Goal: Task Accomplishment & Management: Manage account settings

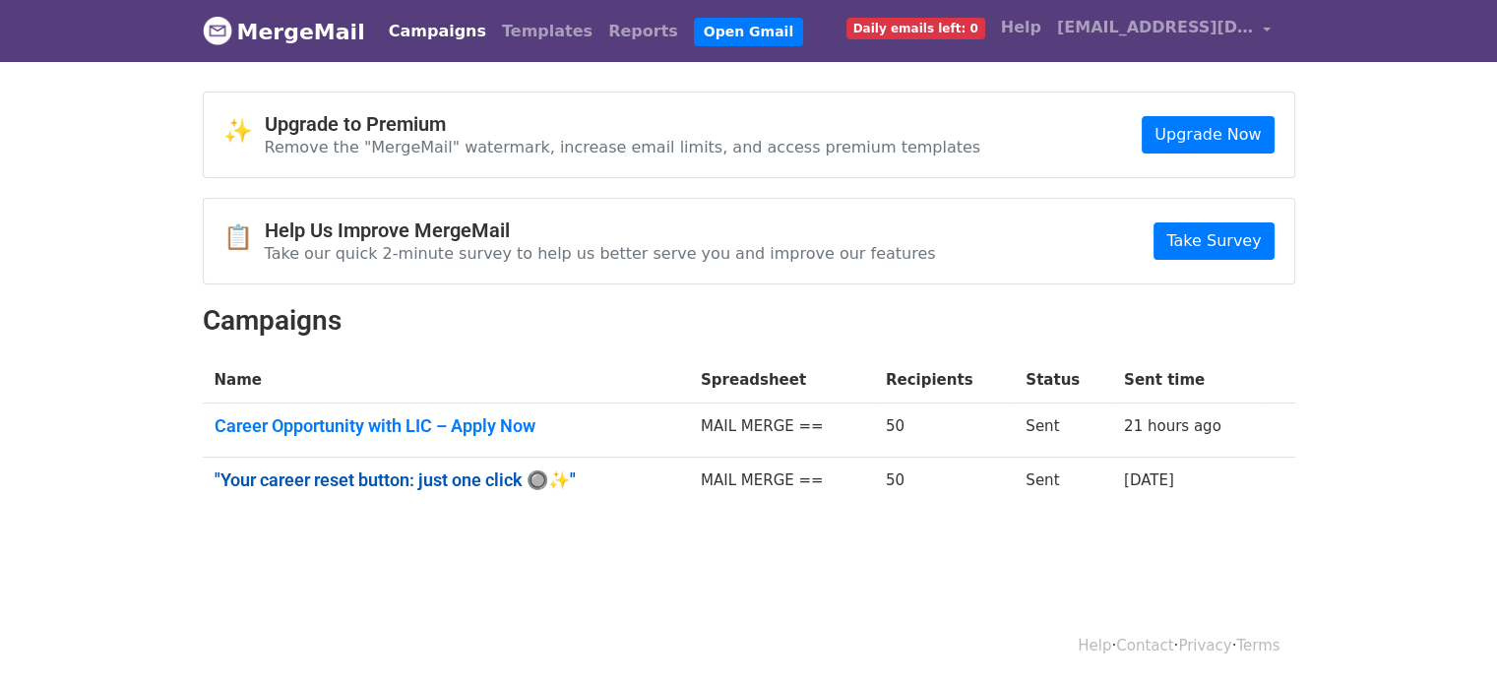
click at [490, 477] on link ""Your career reset button: just one click 🔘✨"" at bounding box center [446, 480] width 463 height 22
click at [276, 426] on link "Career Opportunity with LIC – Apply Now" at bounding box center [446, 426] width 463 height 22
click at [453, 471] on link ""Your career reset button: just one click 🔘✨"" at bounding box center [446, 480] width 463 height 22
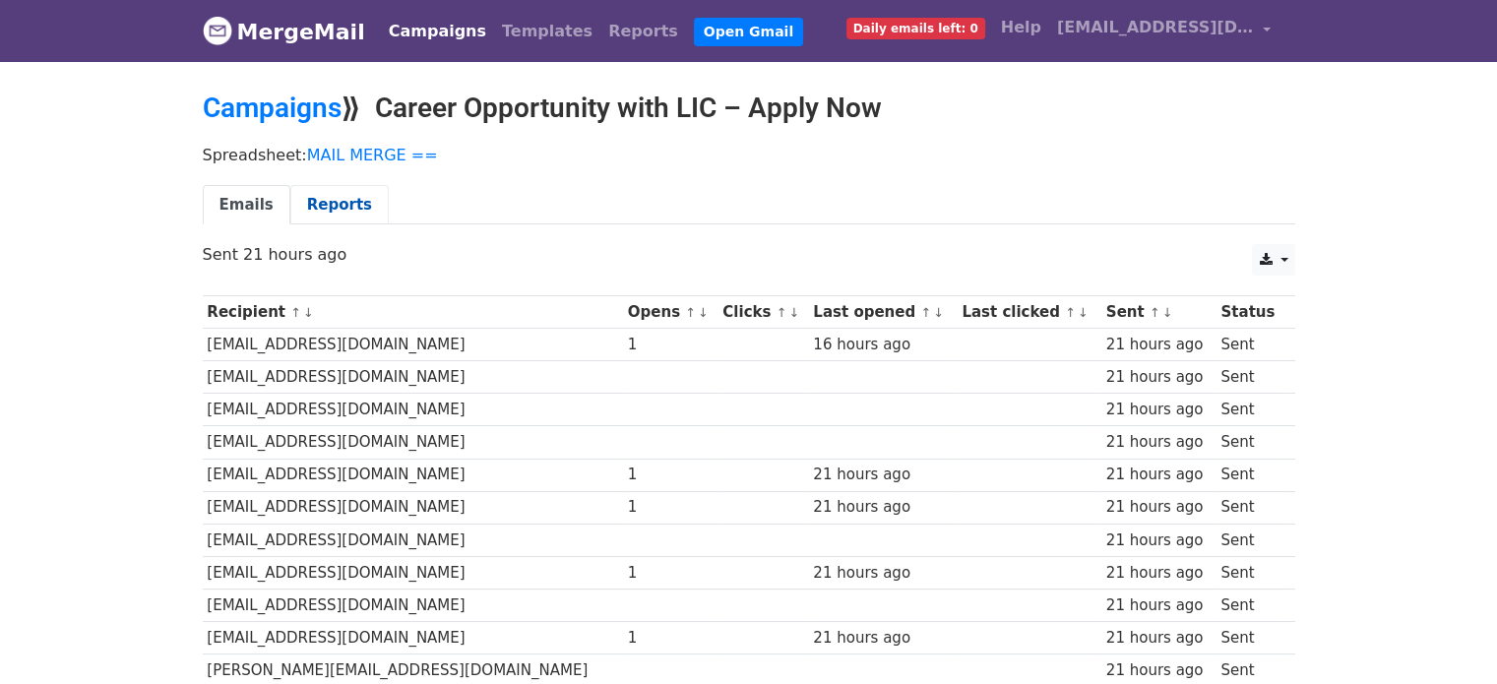
click at [305, 200] on link "Reports" at bounding box center [339, 205] width 98 height 40
